Goal: Information Seeking & Learning: Check status

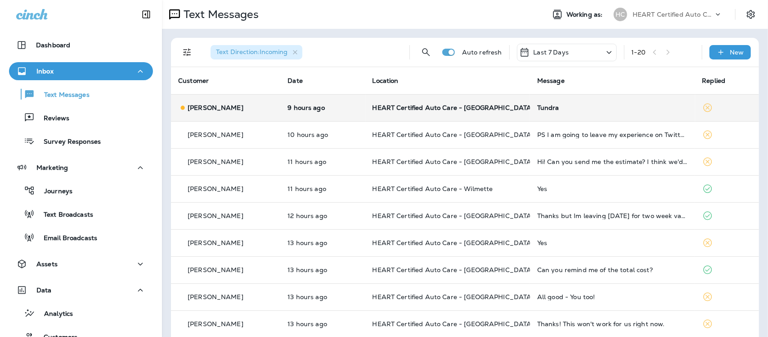
click at [537, 106] on div "Tundra" at bounding box center [612, 107] width 151 height 7
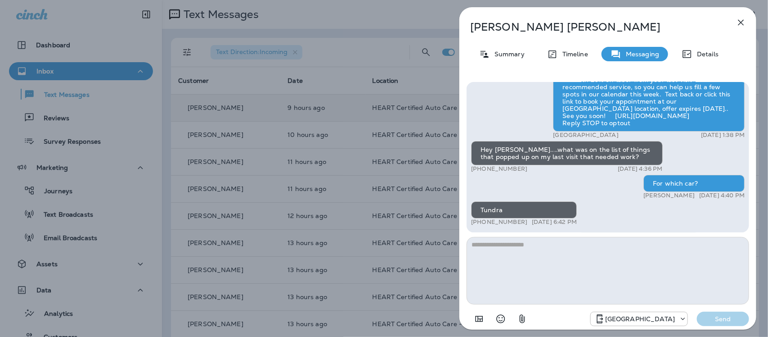
click at [738, 21] on icon "button" at bounding box center [741, 22] width 11 height 11
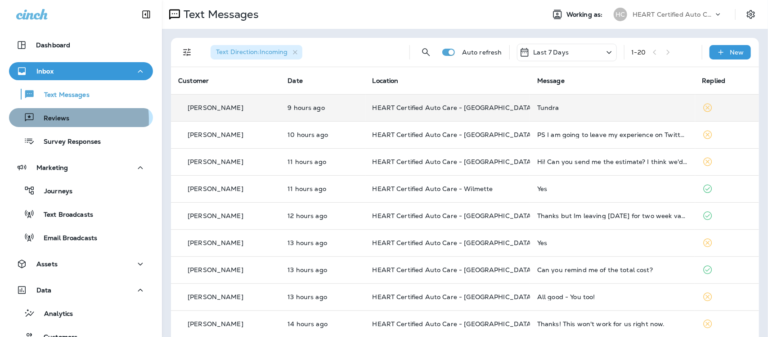
click at [46, 120] on p "Reviews" at bounding box center [52, 118] width 35 height 9
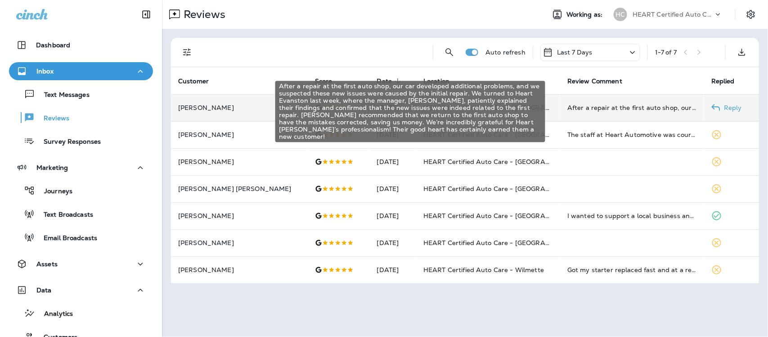
click at [647, 107] on div "After a repair at the first auto shop, our car developed additional problems, a…" at bounding box center [632, 107] width 130 height 9
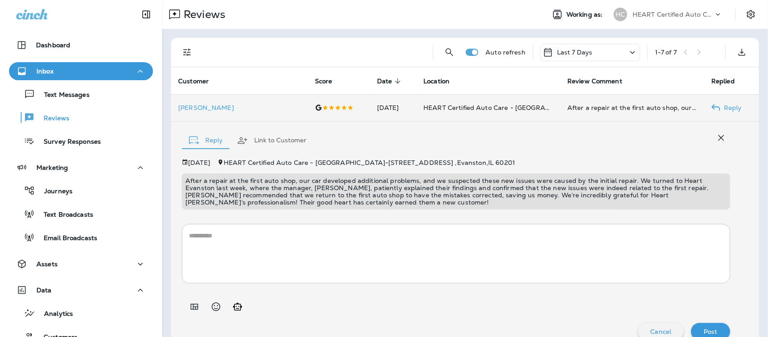
scroll to position [13, 0]
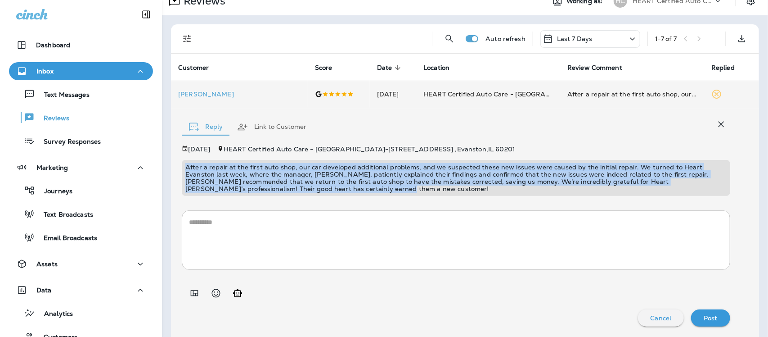
drag, startPoint x: 183, startPoint y: 167, endPoint x: 279, endPoint y: 196, distance: 100.6
click at [279, 196] on div "[DATE] HEART Certified Auto Care - [GEOGRAPHIC_DATA] - [STREET_ADDRESS] After a…" at bounding box center [456, 235] width 549 height 181
copy p "After a repair at the first auto shop, our car developed additional problems, a…"
click at [91, 140] on p "Survey Responses" at bounding box center [68, 142] width 66 height 9
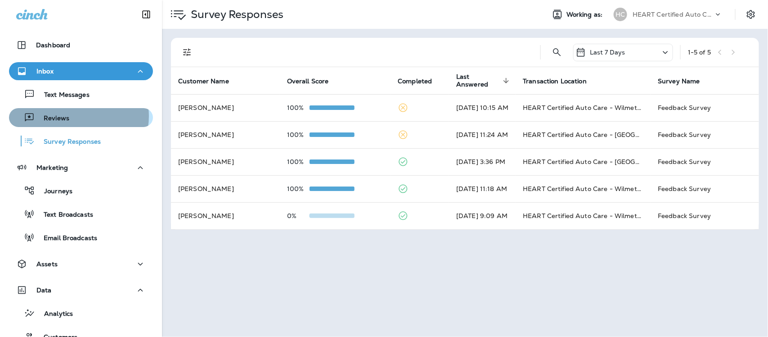
click at [76, 116] on div "Reviews" at bounding box center [81, 117] width 137 height 13
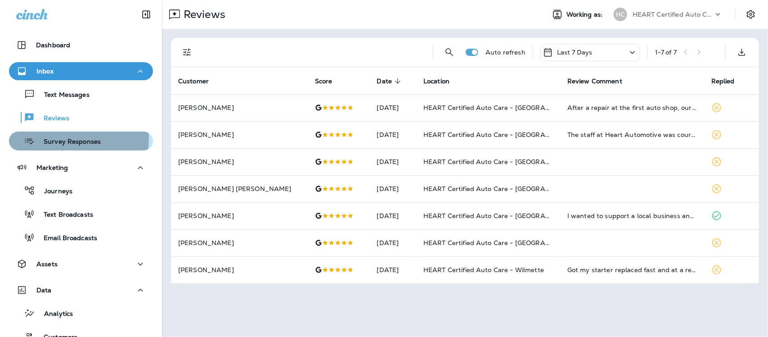
click at [76, 139] on p "Survey Responses" at bounding box center [68, 142] width 66 height 9
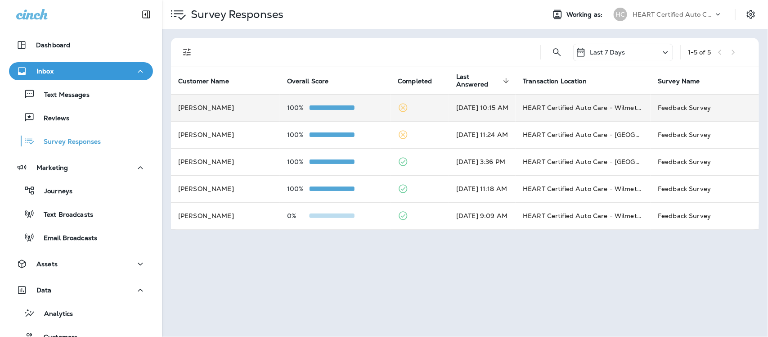
click at [485, 109] on td "[DATE] 10:15 AM" at bounding box center [482, 107] width 67 height 27
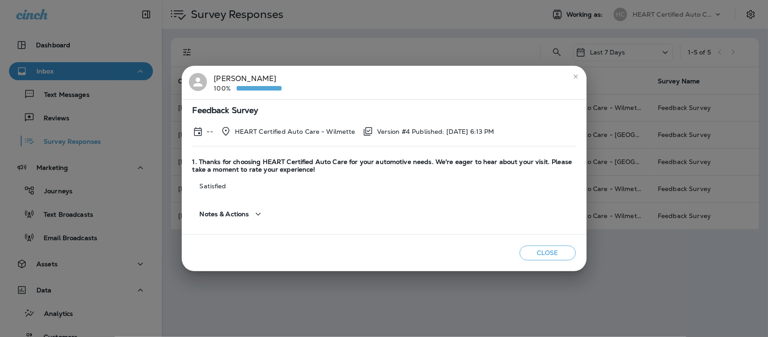
click at [575, 75] on icon "close" at bounding box center [575, 76] width 7 height 7
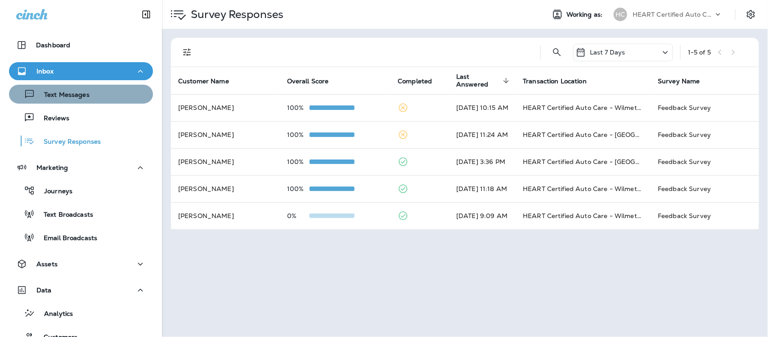
click at [81, 93] on p "Text Messages" at bounding box center [62, 95] width 54 height 9
